Goal: Task Accomplishment & Management: Manage account settings

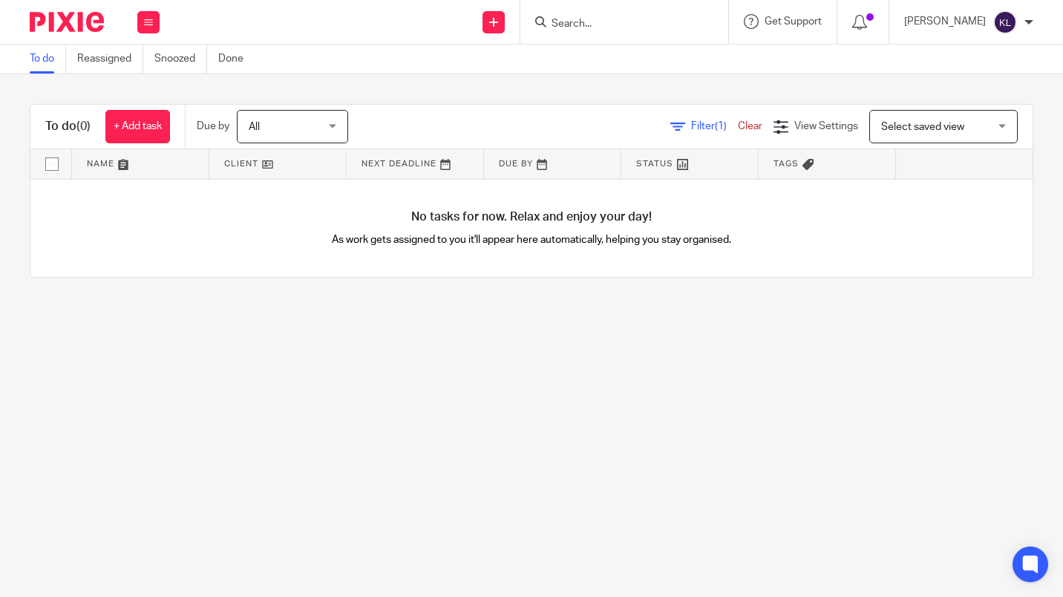
click at [634, 16] on form at bounding box center [629, 22] width 158 height 19
click at [625, 24] on input "Search" at bounding box center [617, 24] width 134 height 13
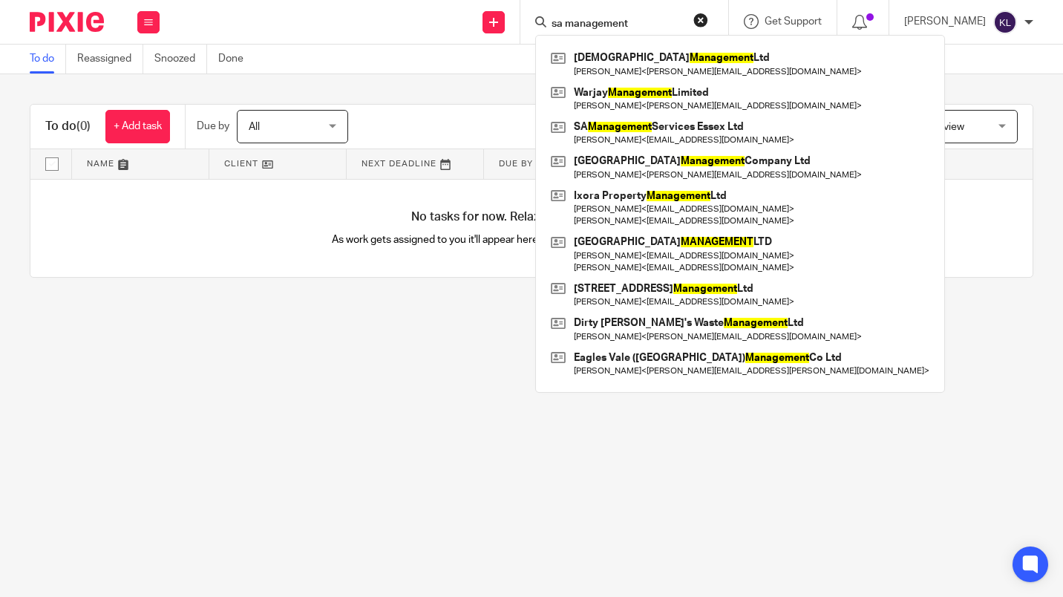
type input "sa management"
click at [691, 137] on link at bounding box center [740, 133] width 386 height 34
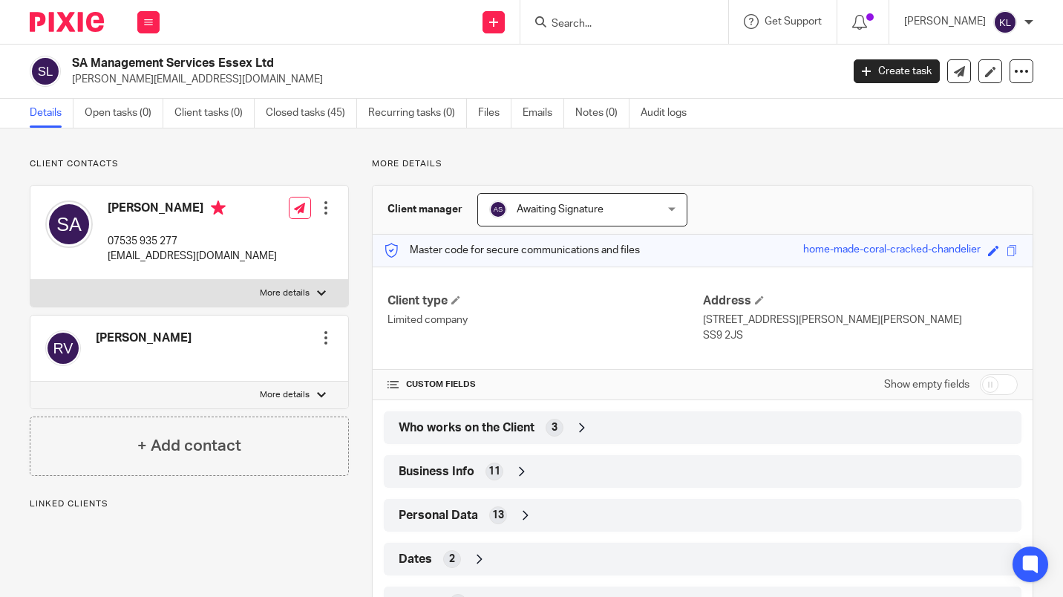
click at [315, 119] on link "Closed tasks (45)" at bounding box center [311, 113] width 91 height 29
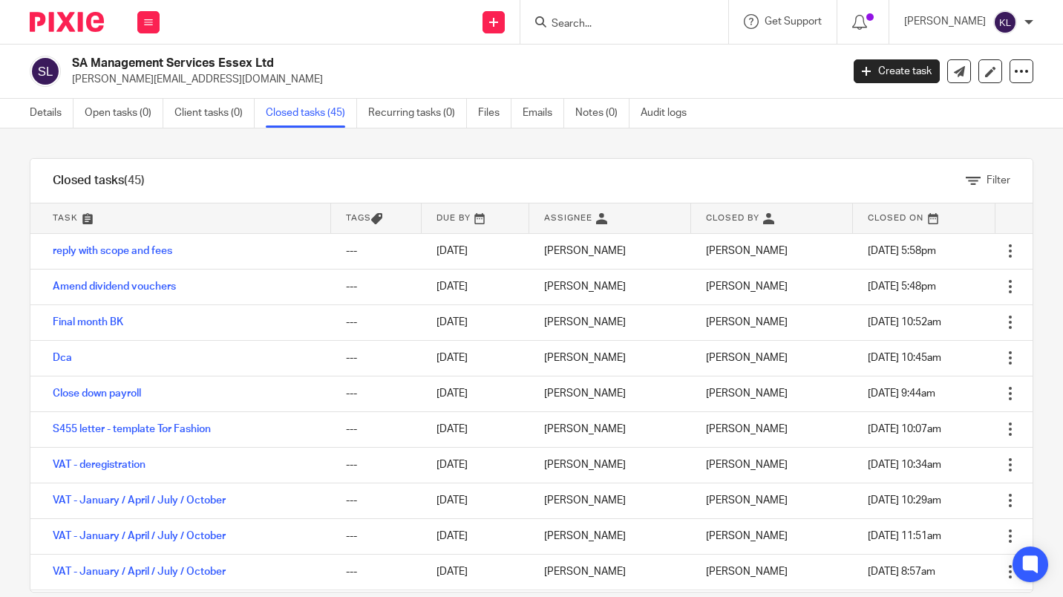
click at [985, 71] on icon at bounding box center [990, 71] width 11 height 11
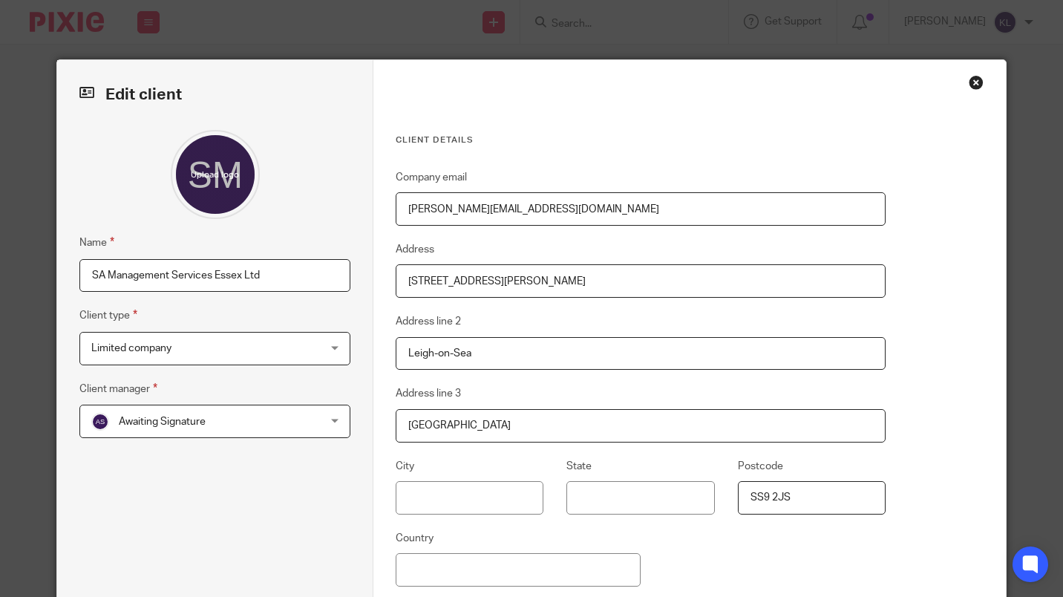
drag, startPoint x: 547, startPoint y: 214, endPoint x: 352, endPoint y: 188, distance: 197.0
click at [352, 188] on div "Edit client Name SA Management Services Essex Ltd Client type Limited company L…" at bounding box center [531, 376] width 949 height 632
paste input "amsltd1974@gmail"
type input "samsltd1974@gmail.com"
type input "United Kingdom"
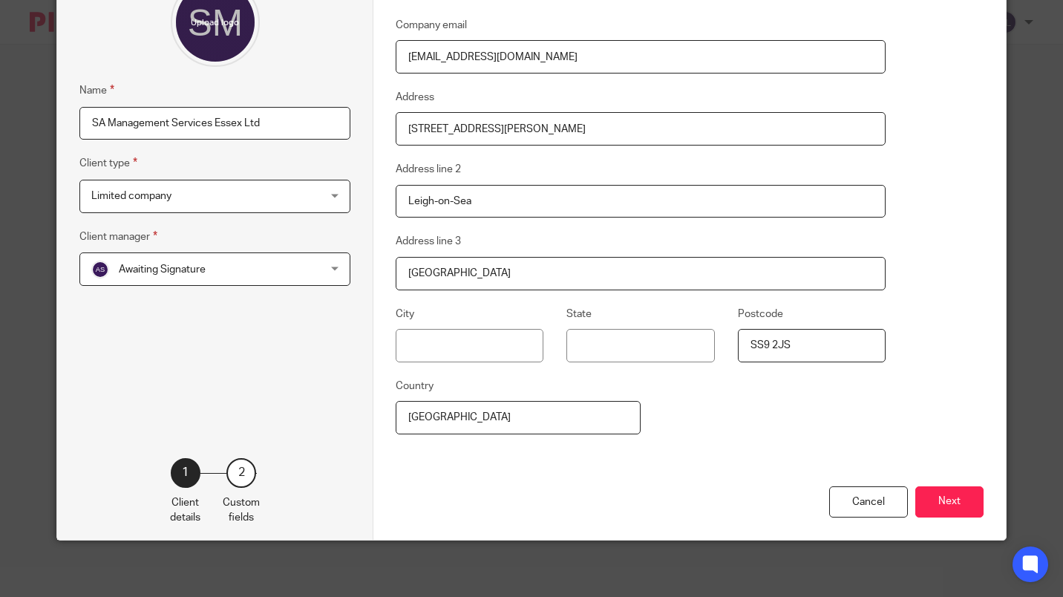
scroll to position [153, 0]
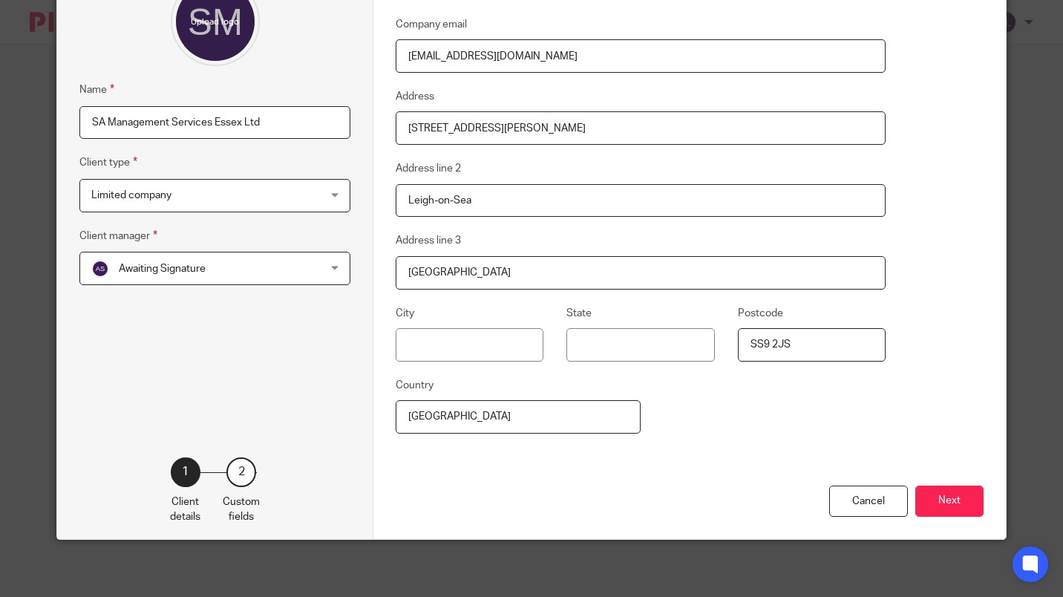
click at [954, 508] on button "Next" at bounding box center [949, 501] width 68 height 32
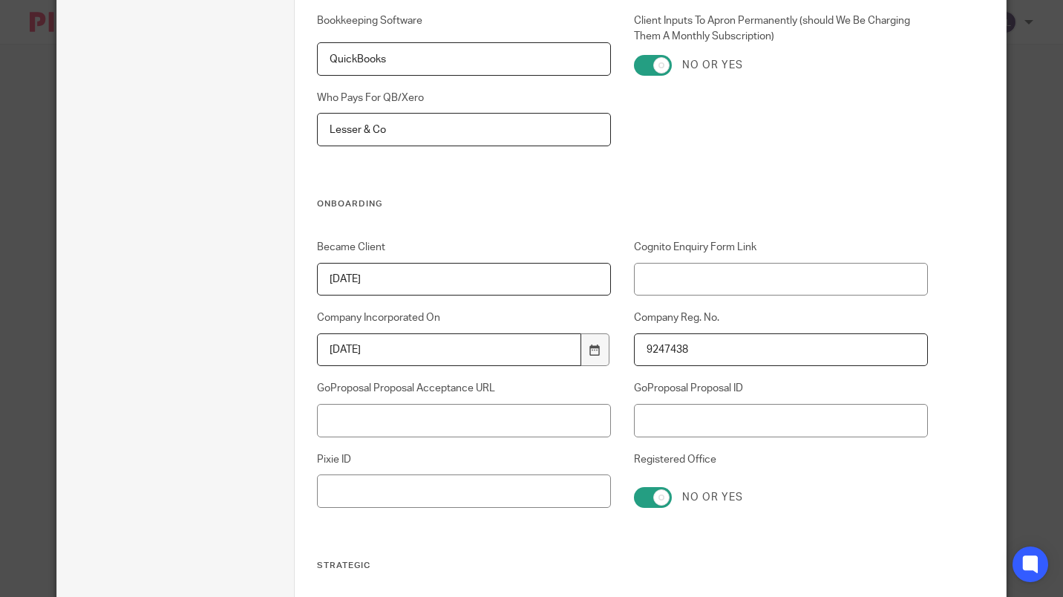
scroll to position [3012, 0]
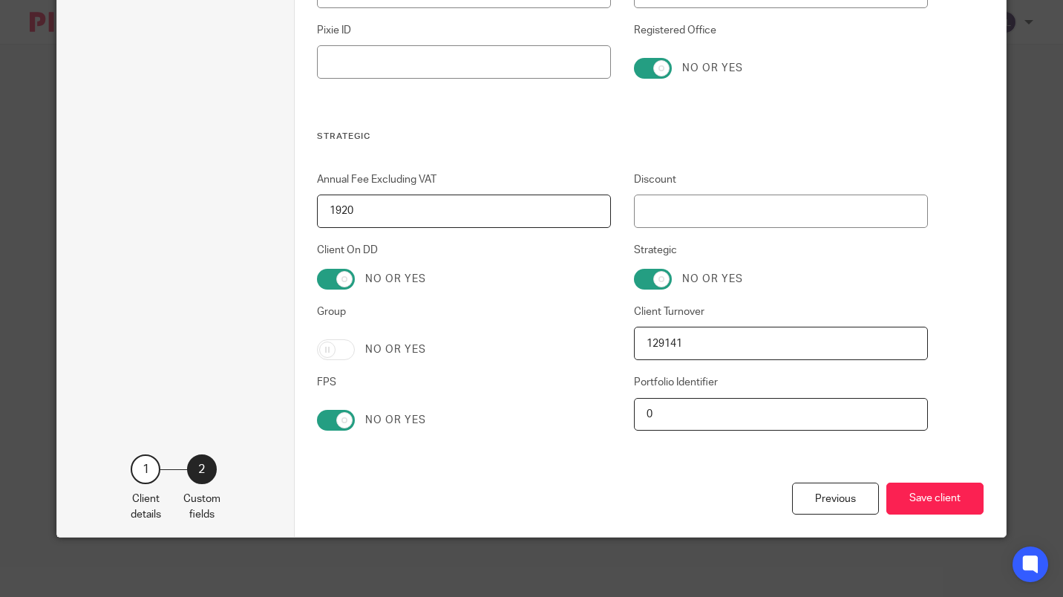
click at [330, 278] on input "Client On DD" at bounding box center [336, 279] width 38 height 21
checkbox input "false"
click at [938, 498] on button "Save client" at bounding box center [934, 498] width 97 height 32
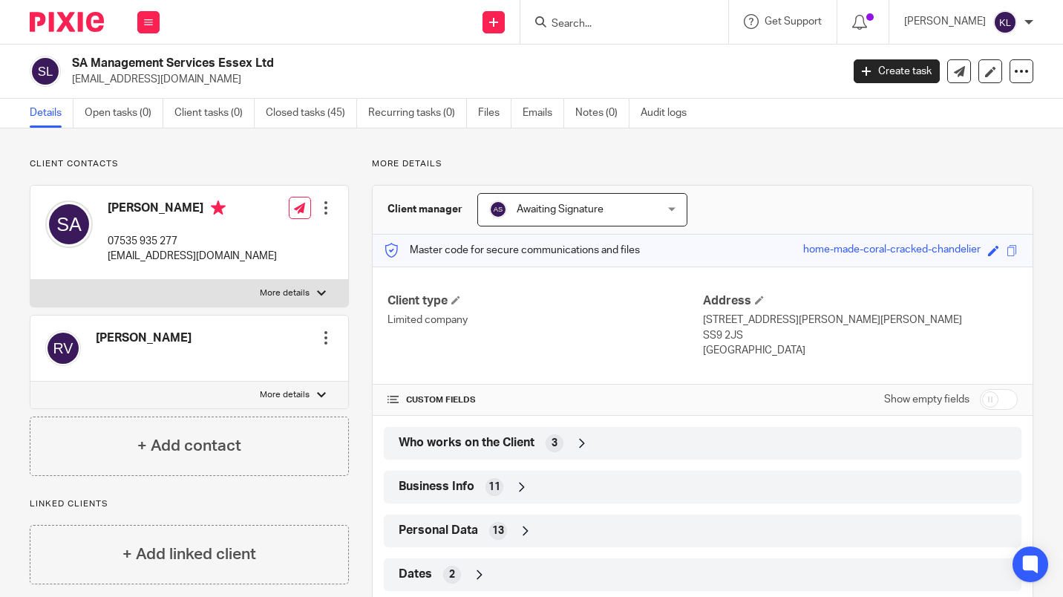
click at [589, 21] on input "Search" at bounding box center [617, 24] width 134 height 13
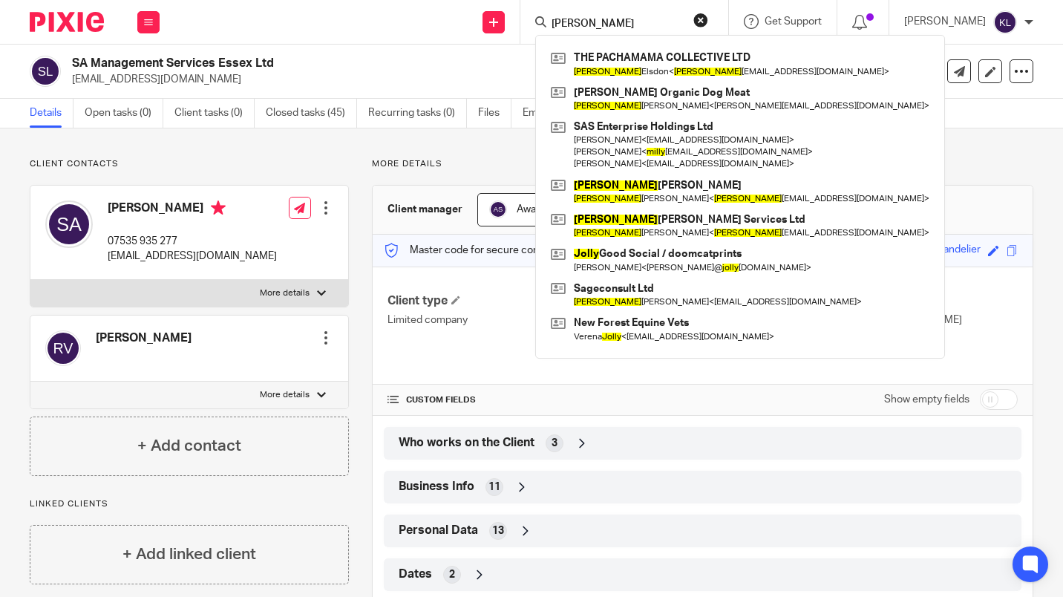
type input "molly"
click at [708, 27] on button "reset" at bounding box center [700, 20] width 15 height 15
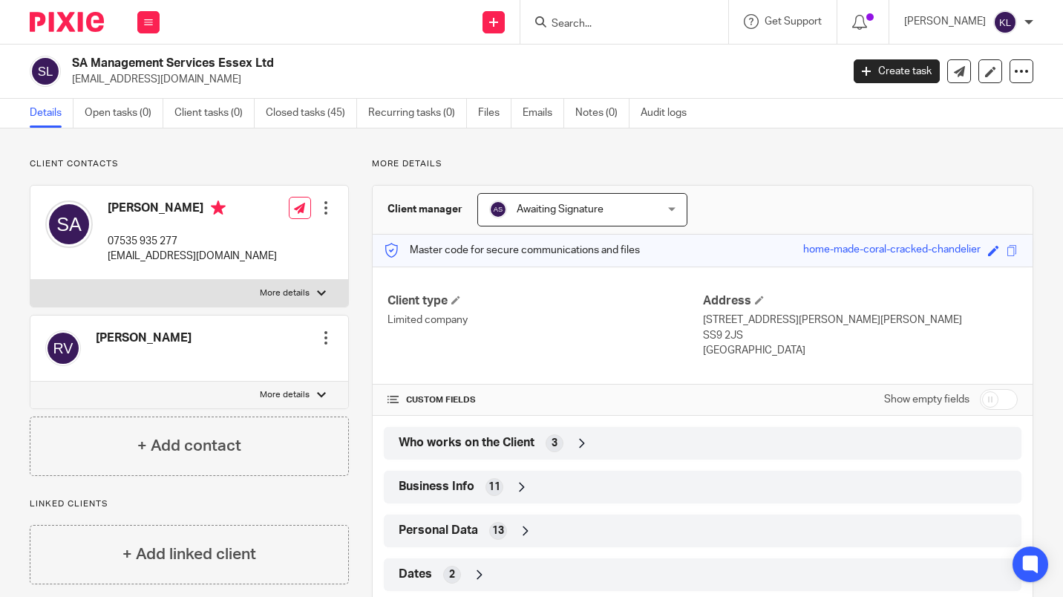
click at [623, 27] on input "Search" at bounding box center [617, 24] width 134 height 13
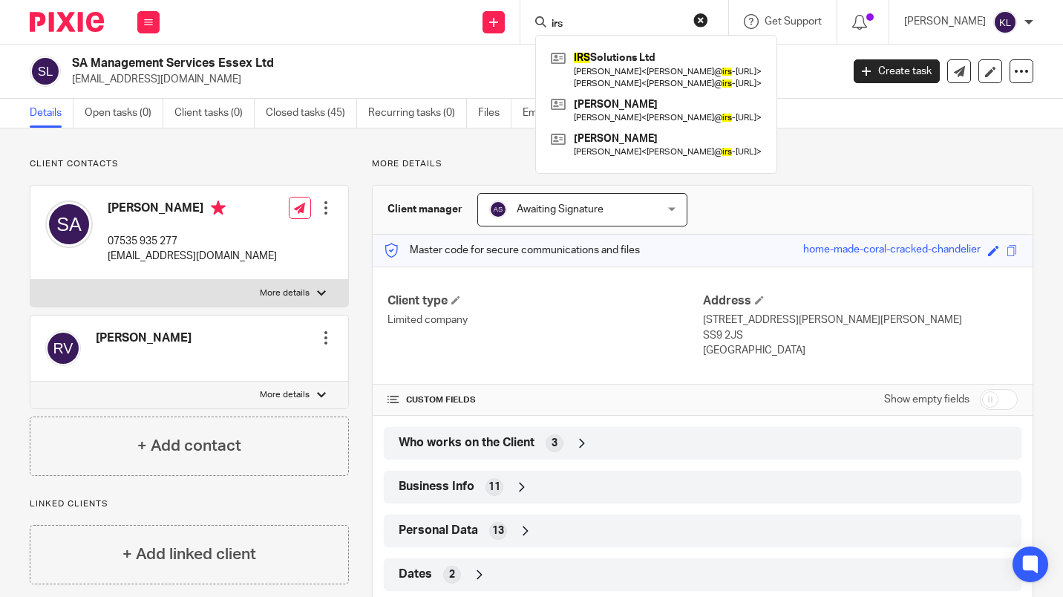
type input "irs"
click at [658, 58] on link at bounding box center [656, 70] width 218 height 46
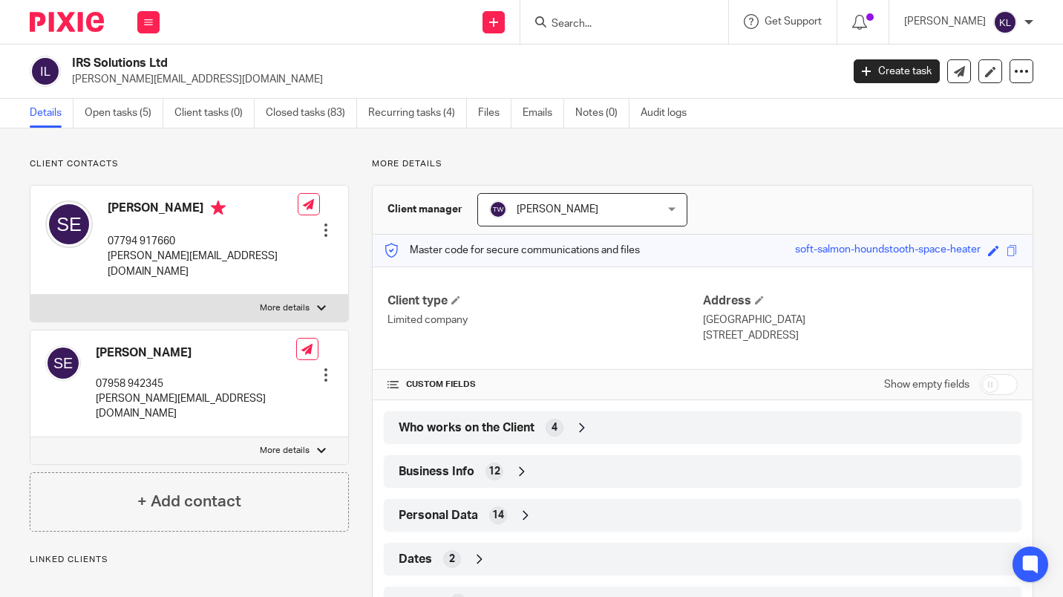
scroll to position [239, 0]
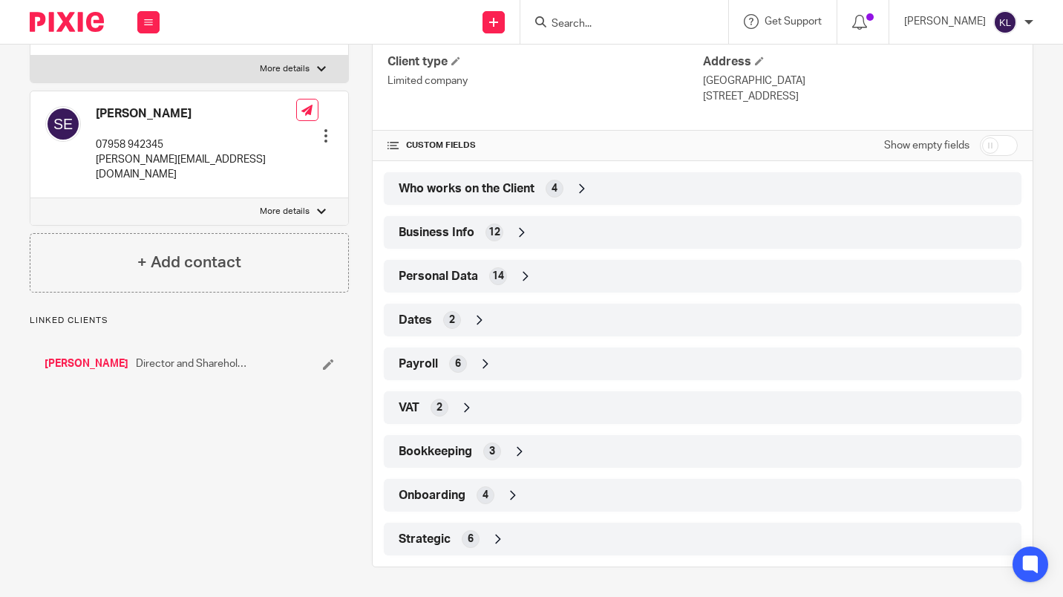
click at [624, 545] on div "Strategic 6" at bounding box center [702, 538] width 615 height 25
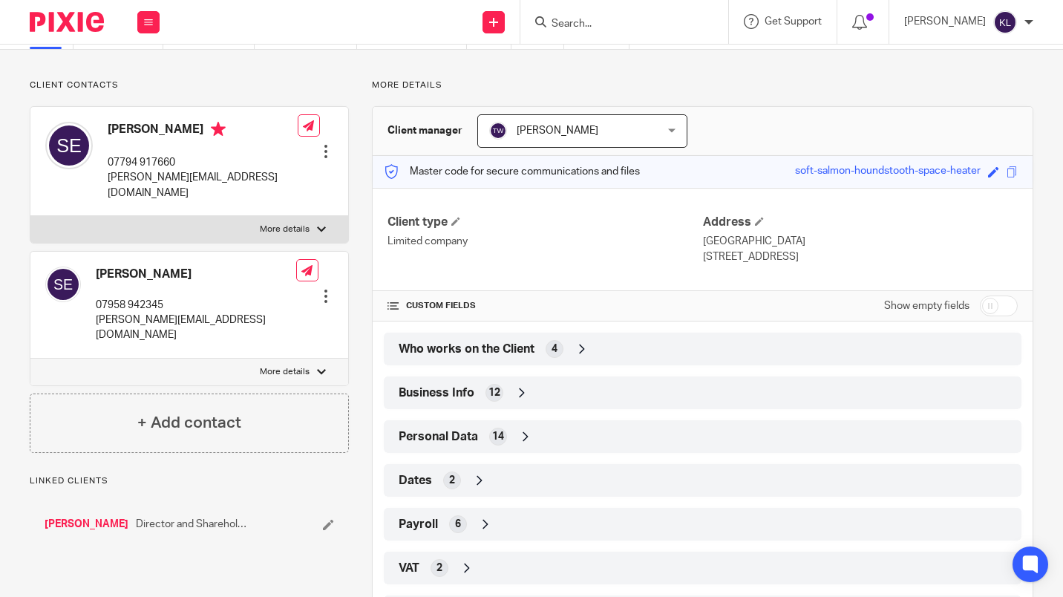
scroll to position [0, 0]
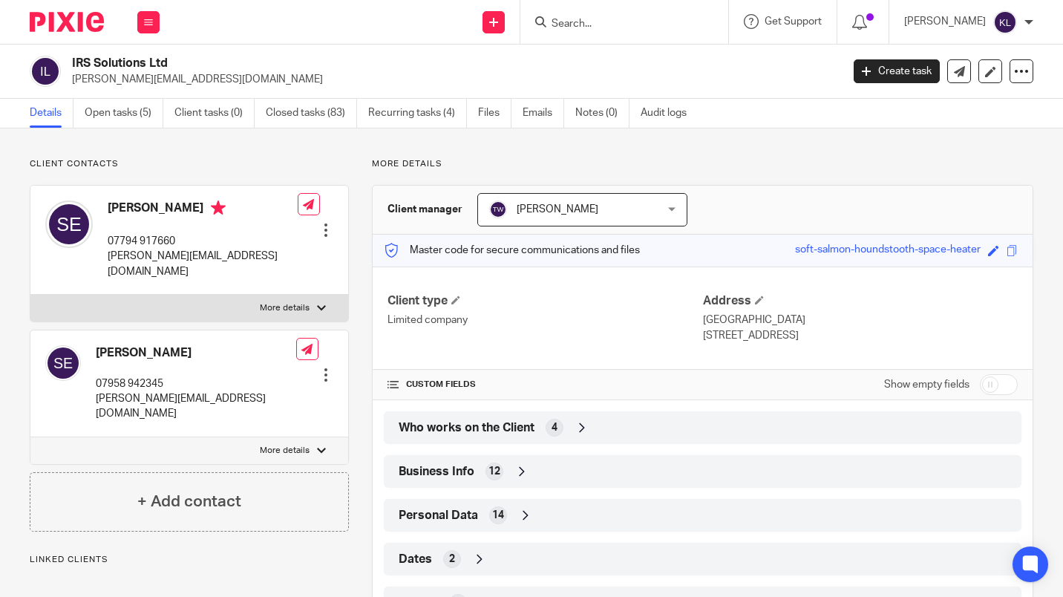
click at [625, 26] on input "Search" at bounding box center [617, 24] width 134 height 13
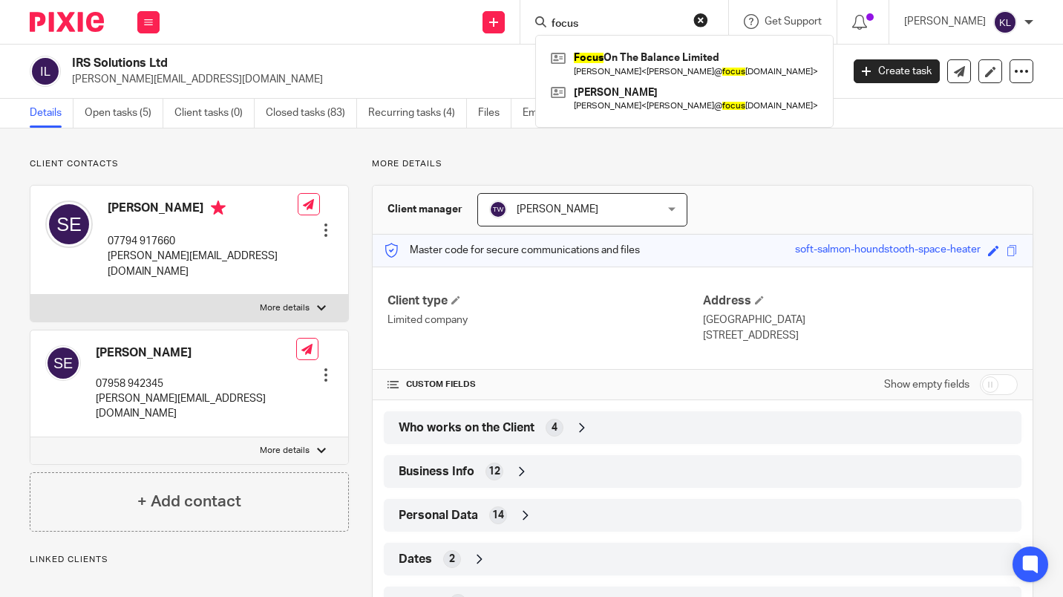
type input "focus"
click at [661, 62] on link at bounding box center [684, 64] width 275 height 34
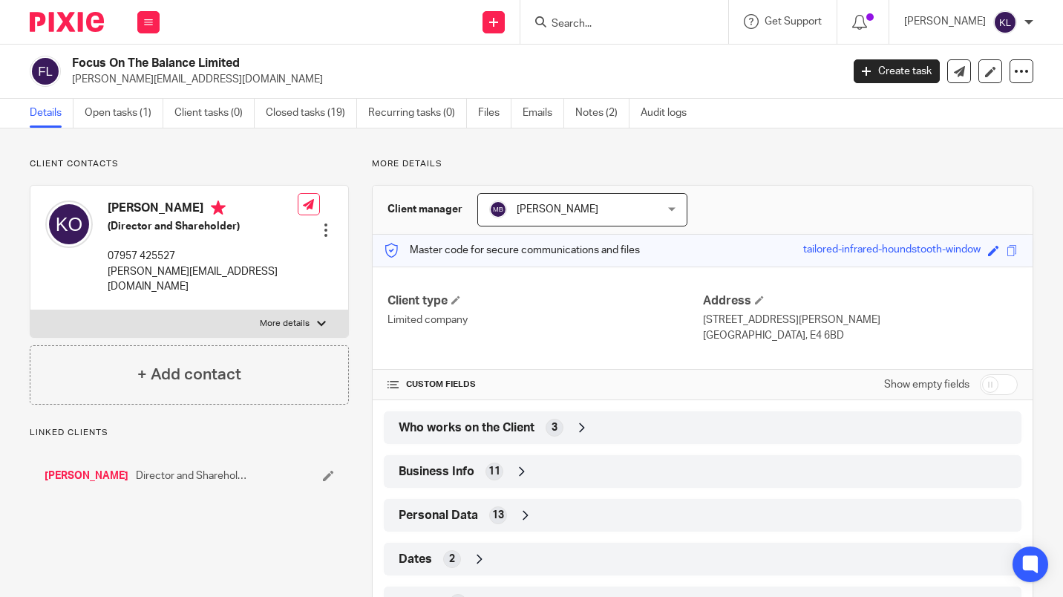
scroll to position [151, 0]
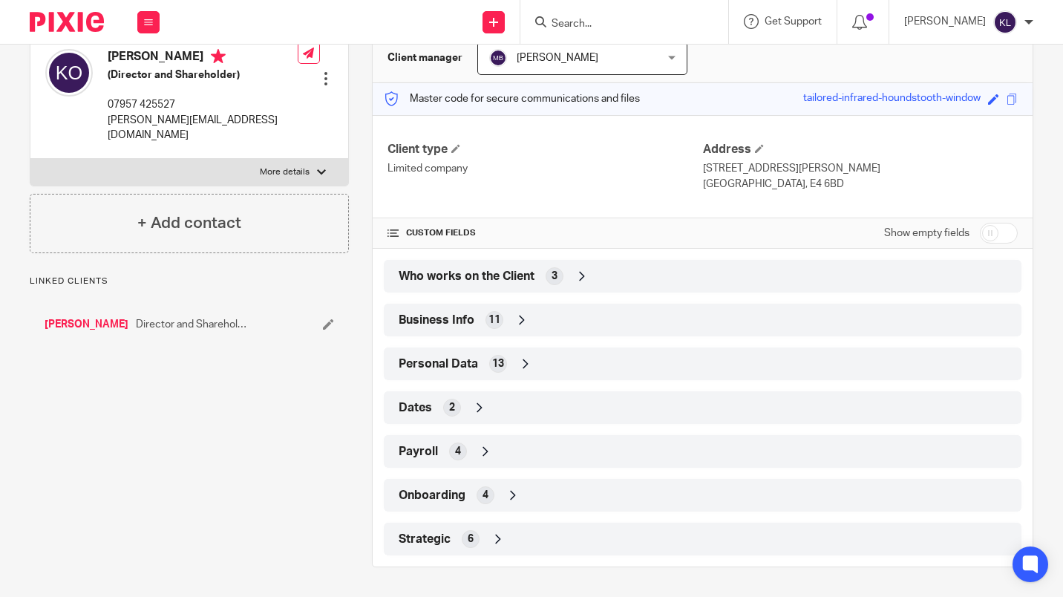
click at [554, 548] on div "Strategic 6" at bounding box center [702, 538] width 615 height 25
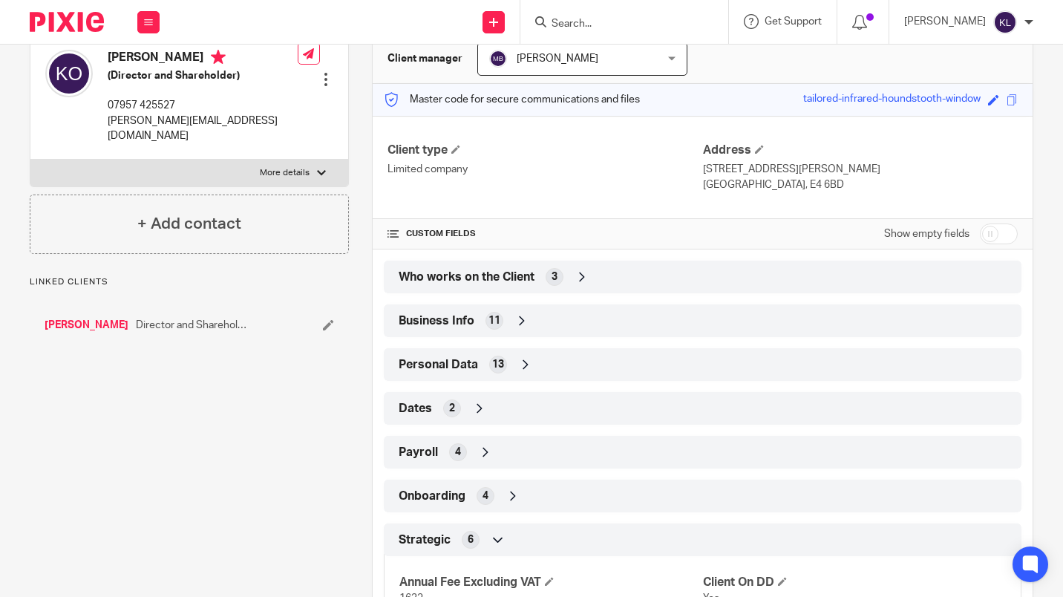
scroll to position [0, 0]
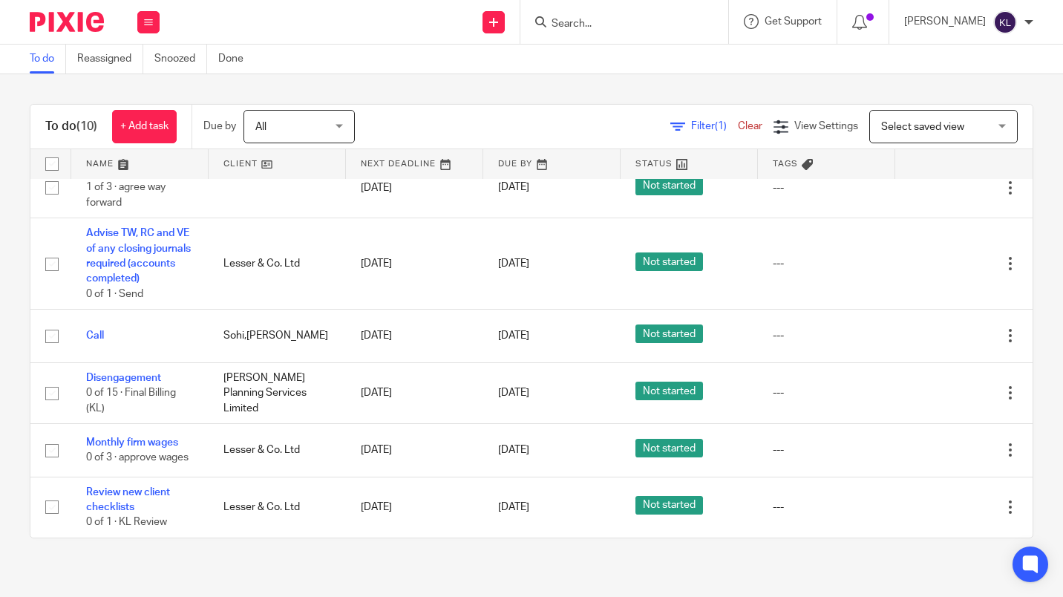
scroll to position [412, 0]
click at [895, 471] on td "Edit task Delete" at bounding box center [963, 450] width 137 height 53
click at [928, 449] on icon at bounding box center [935, 450] width 15 height 15
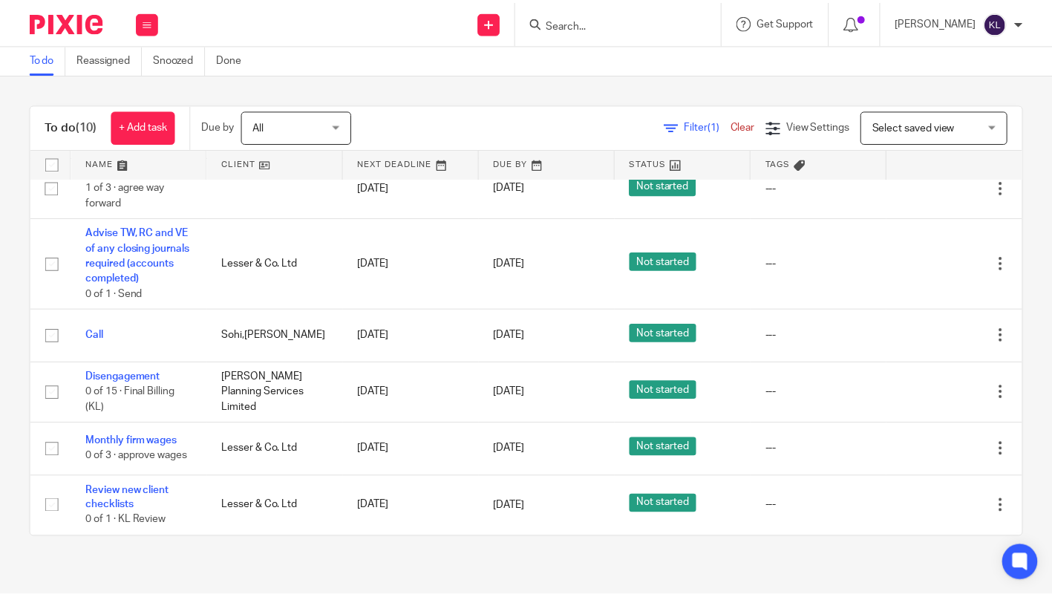
scroll to position [350, 0]
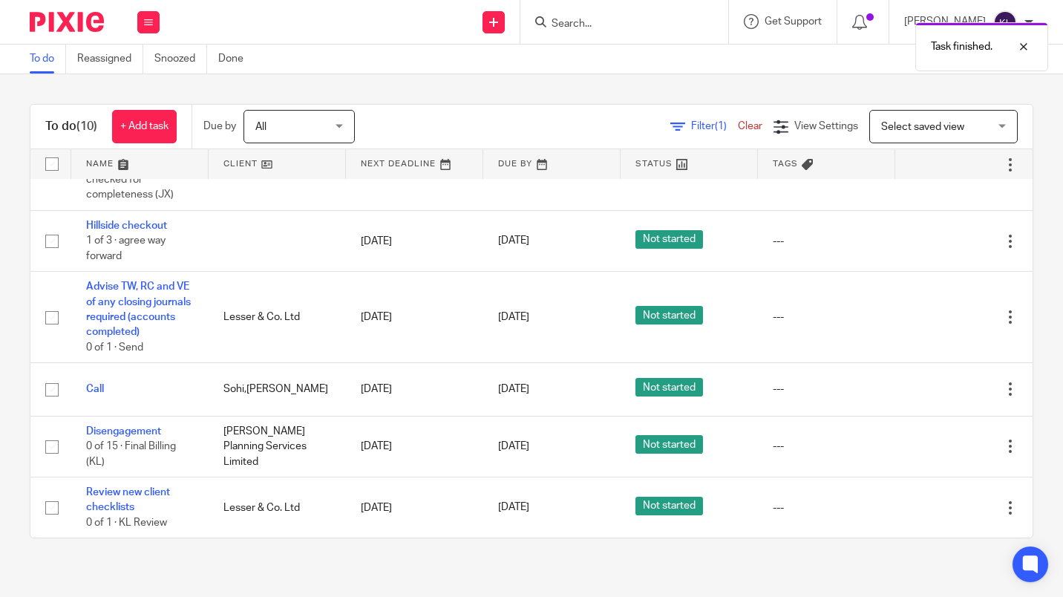
click at [530, 506] on link "[DATE]" at bounding box center [531, 507] width 67 height 16
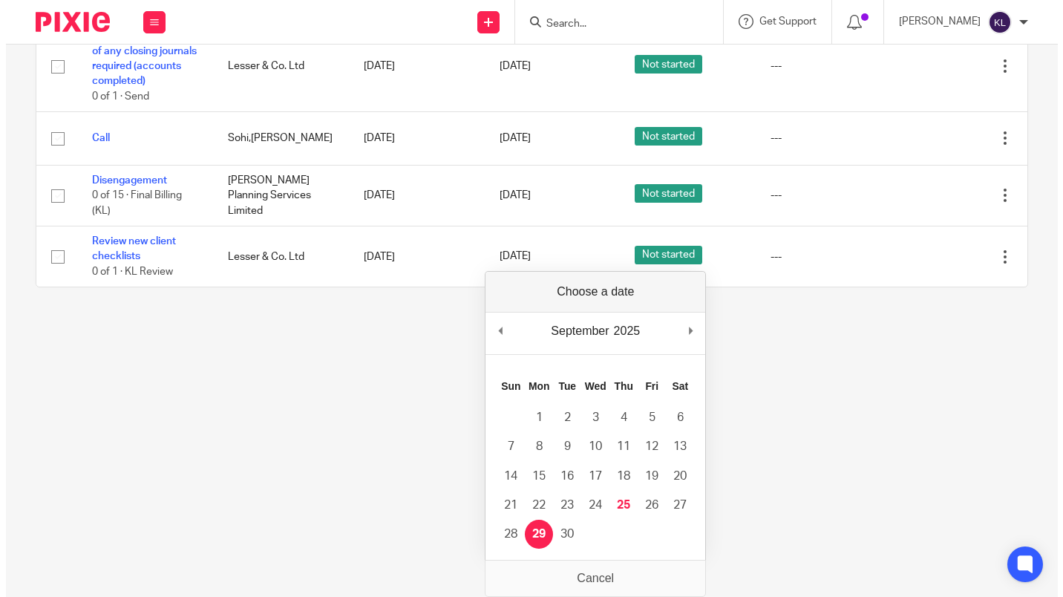
scroll to position [0, 0]
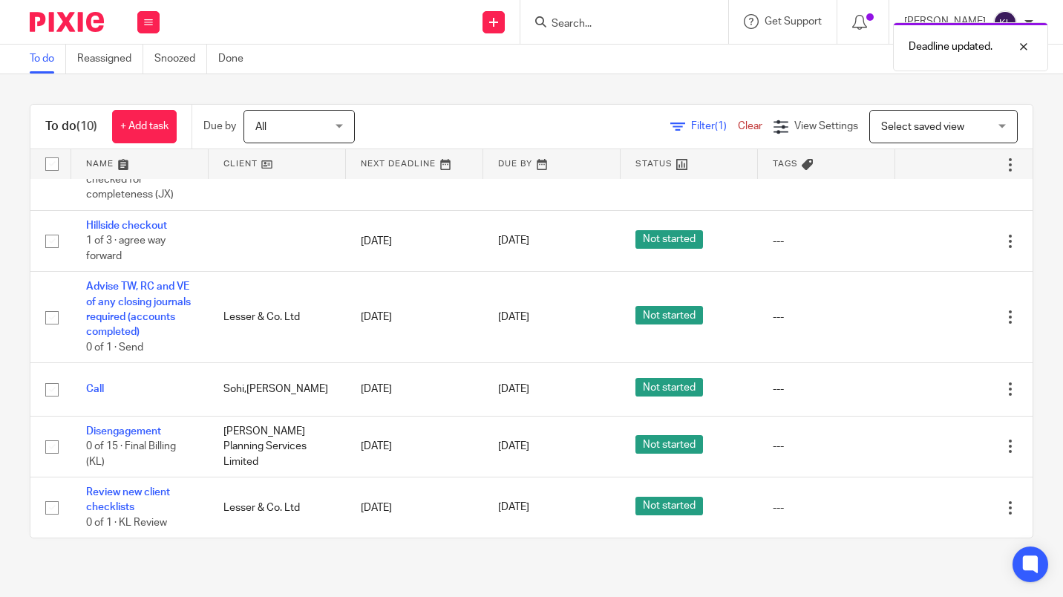
click at [977, 507] on div at bounding box center [984, 507] width 15 height 15
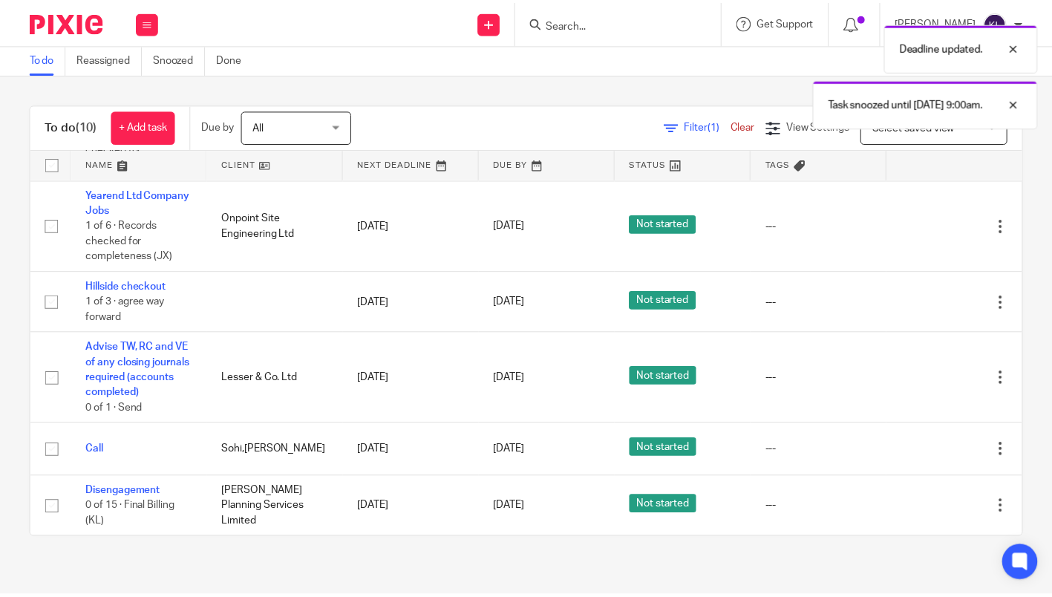
scroll to position [289, 0]
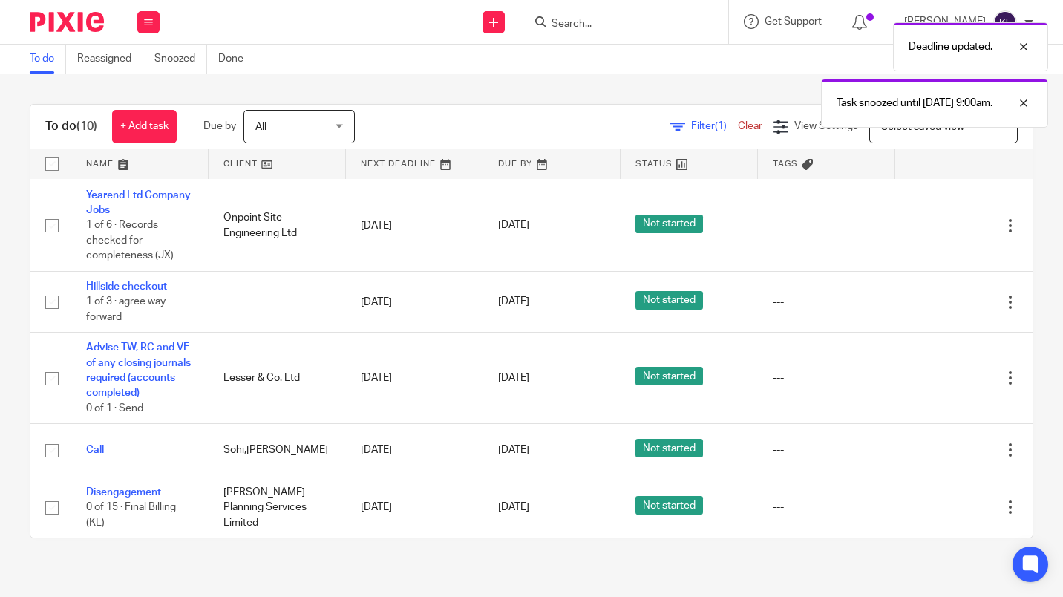
click at [516, 452] on link "[DATE]" at bounding box center [531, 450] width 67 height 16
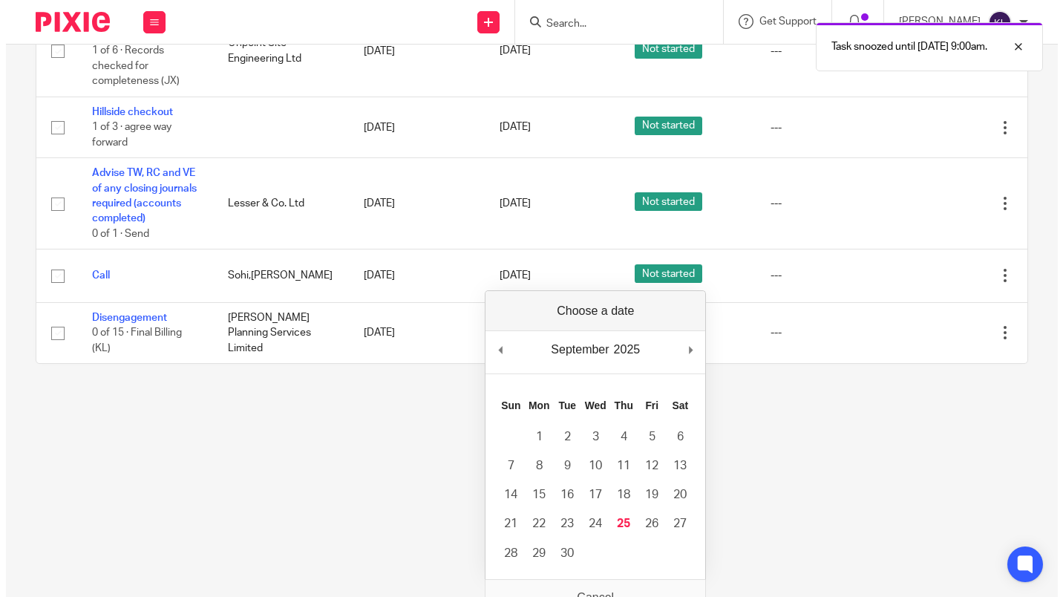
scroll to position [0, 0]
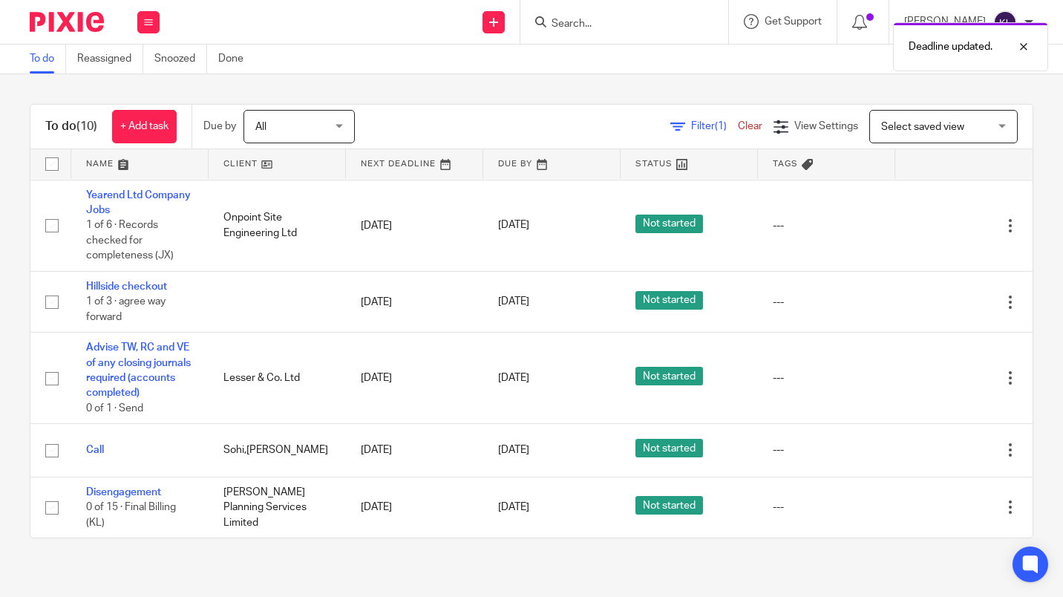
click at [977, 451] on div at bounding box center [984, 450] width 15 height 15
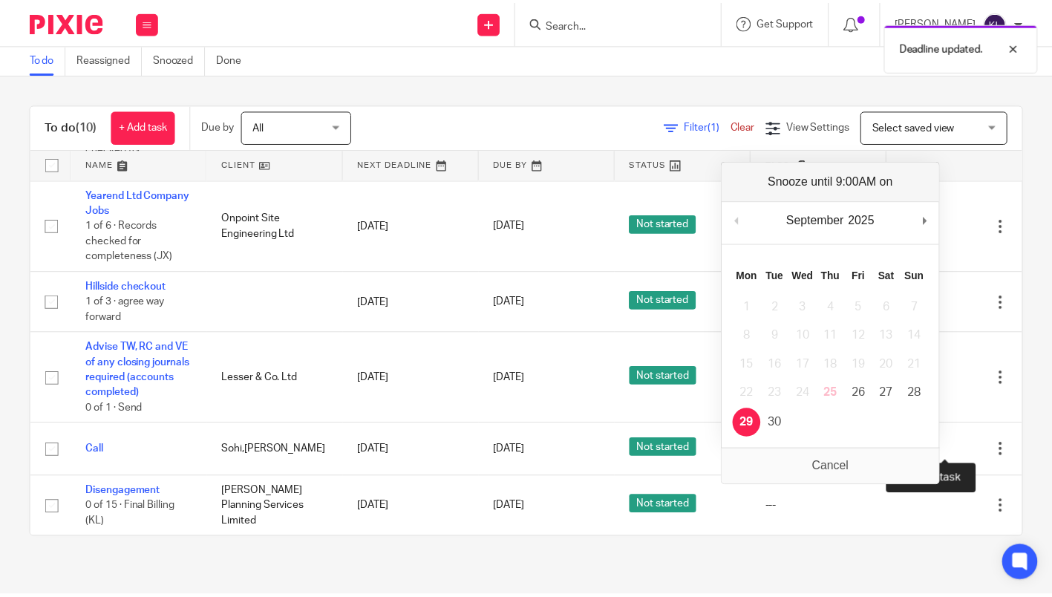
scroll to position [237, 0]
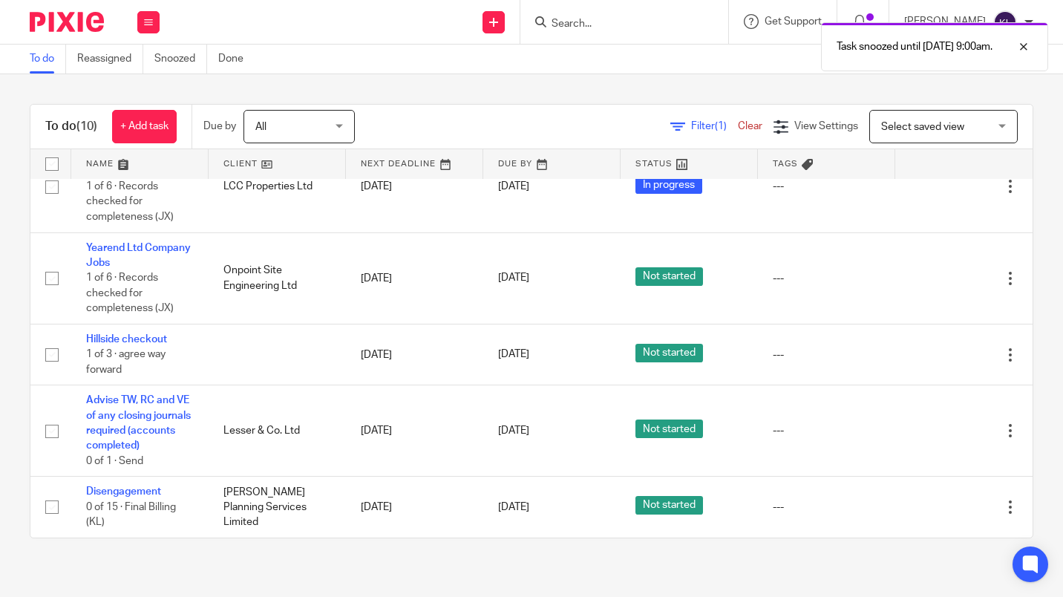
click at [526, 510] on link "[DATE]" at bounding box center [531, 507] width 67 height 16
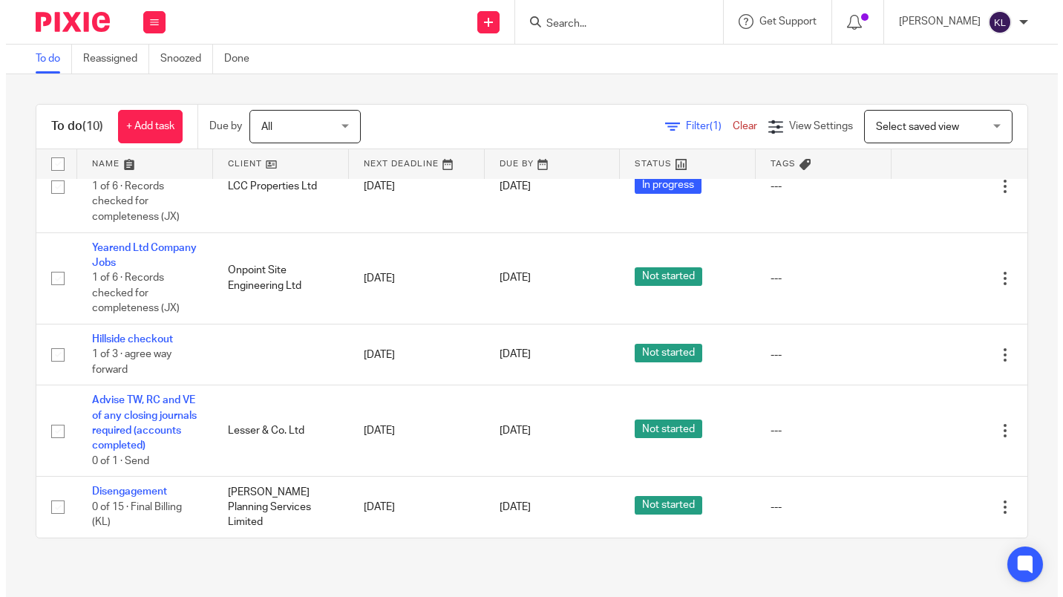
scroll to position [0, 0]
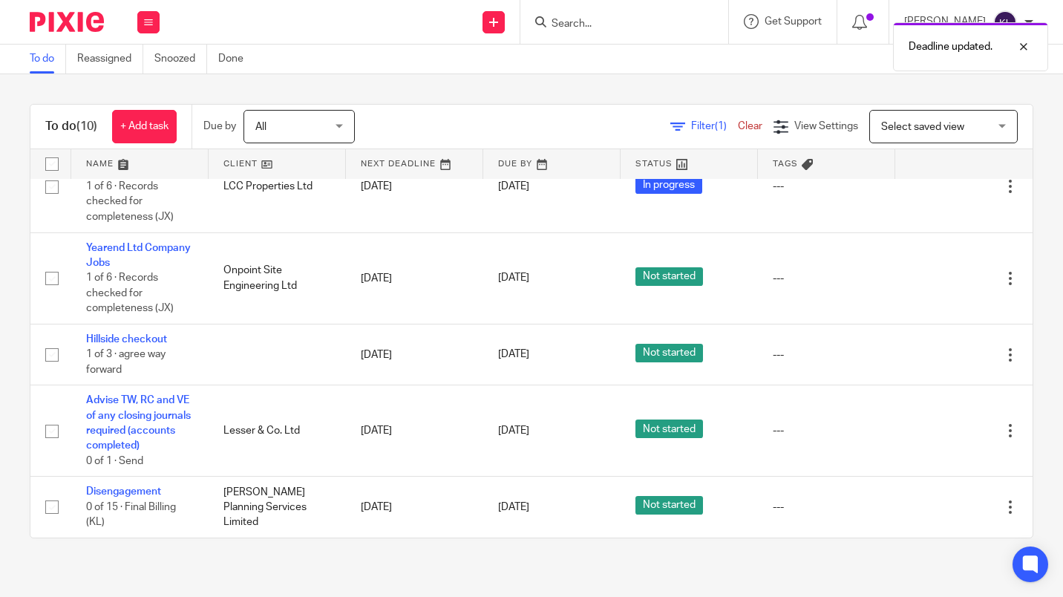
click at [977, 510] on div at bounding box center [984, 506] width 15 height 15
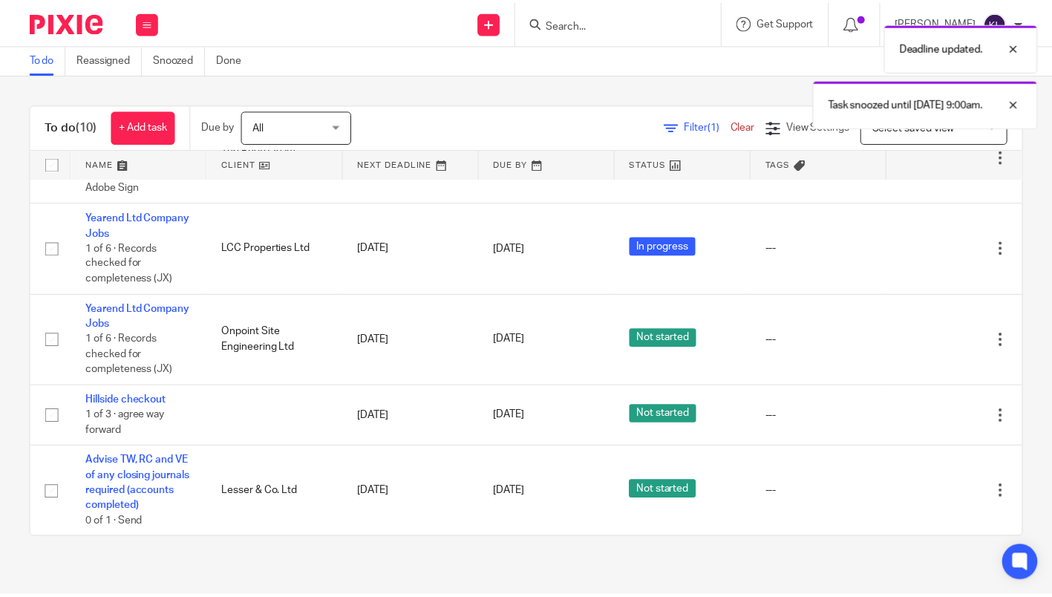
scroll to position [175, 0]
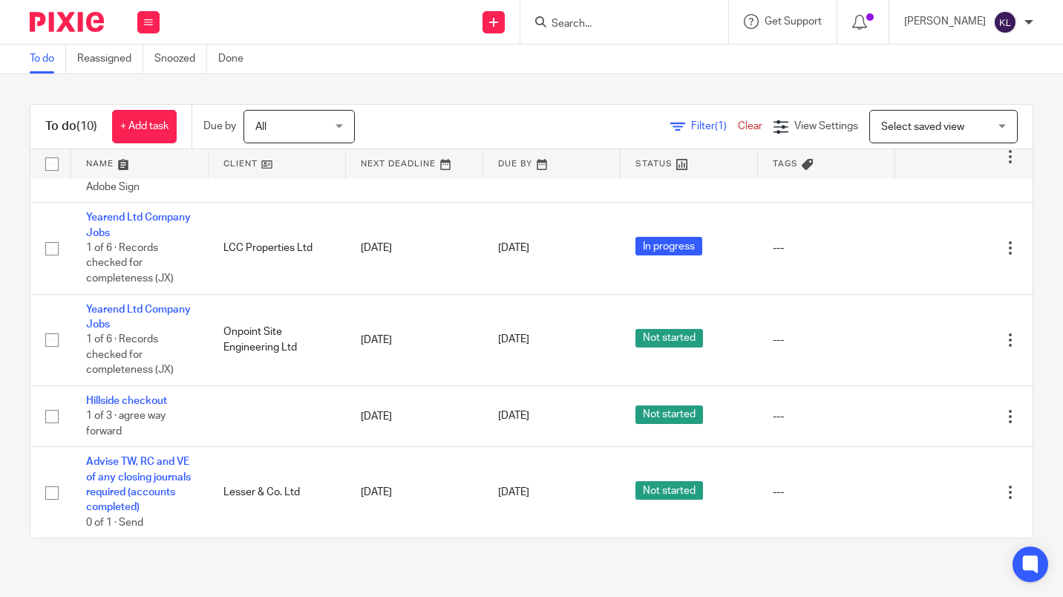
click at [517, 487] on link "[DATE]" at bounding box center [531, 493] width 67 height 16
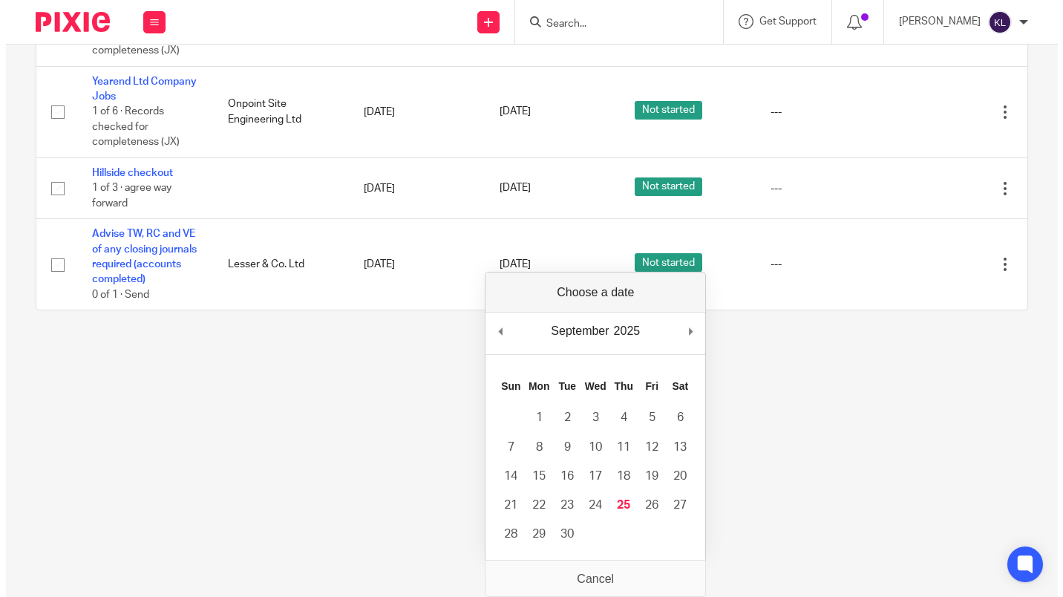
scroll to position [0, 0]
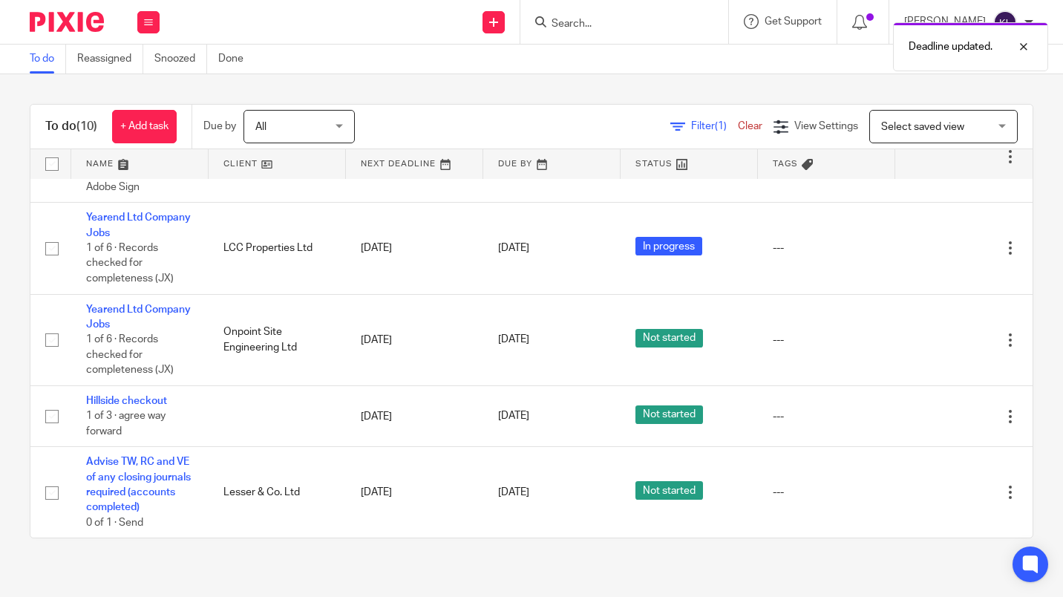
click at [977, 489] on div at bounding box center [984, 492] width 15 height 15
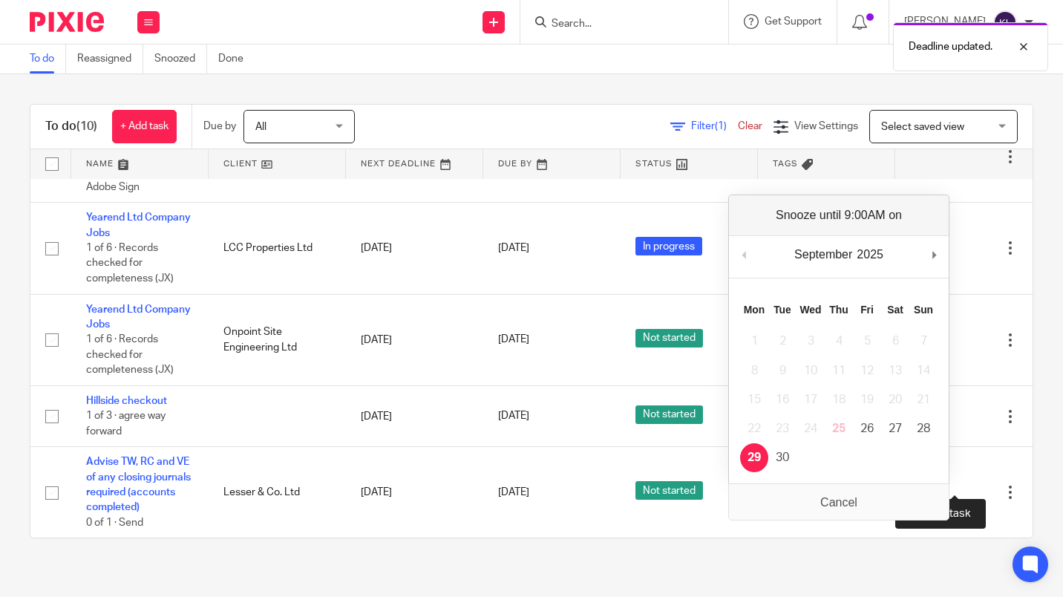
scroll to position [69, 0]
